Goal: Find specific page/section: Find specific page/section

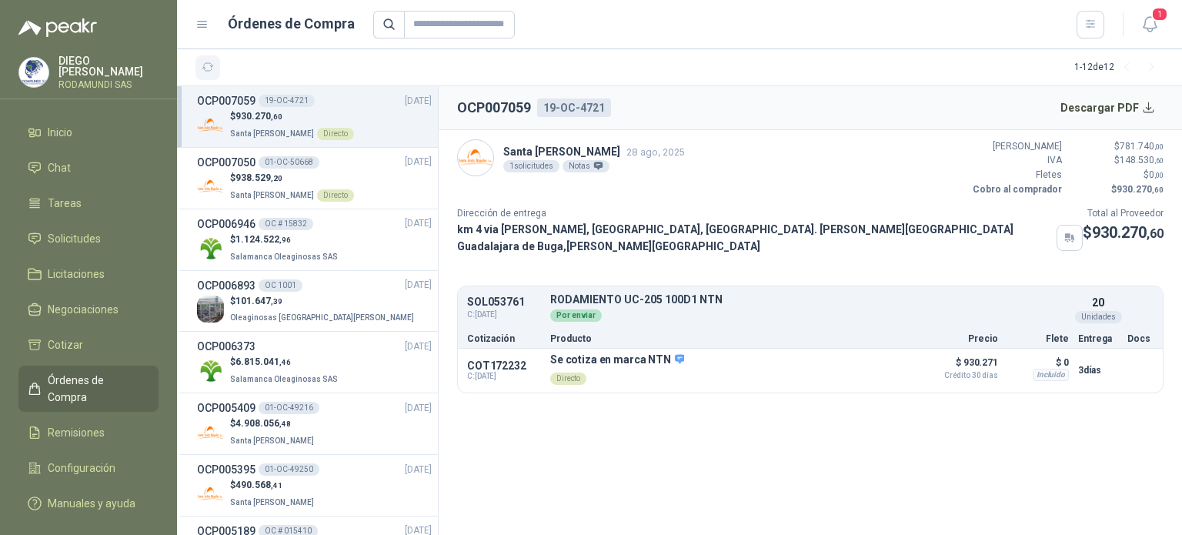
click at [202, 59] on button "button" at bounding box center [207, 67] width 25 height 25
